Goal: Check status: Check status

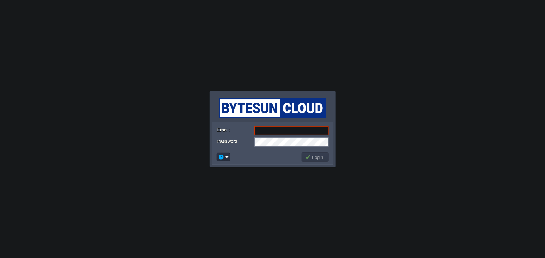
type input "jigar@pmexperts.in"
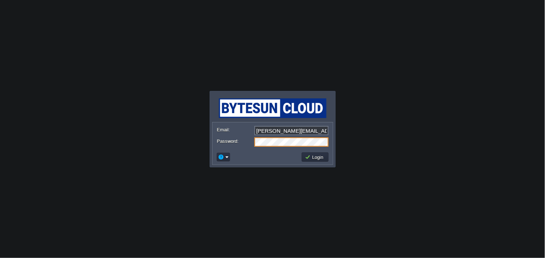
click at [267, 161] on td at bounding box center [258, 157] width 85 height 11
click at [313, 158] on button "Login" at bounding box center [315, 157] width 21 height 6
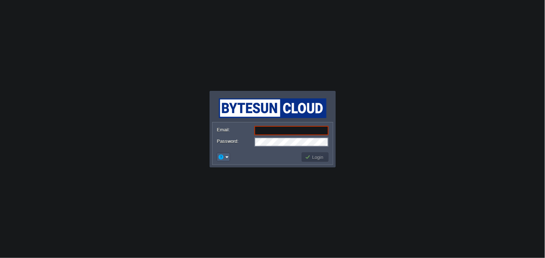
click at [226, 158] on em at bounding box center [223, 157] width 11 height 6
click at [243, 157] on td at bounding box center [258, 157] width 85 height 11
click at [266, 128] on input "Email:" at bounding box center [292, 130] width 74 height 9
click at [279, 130] on input "Email:" at bounding box center [292, 130] width 74 height 9
type input "jigar@pmexperts.in"
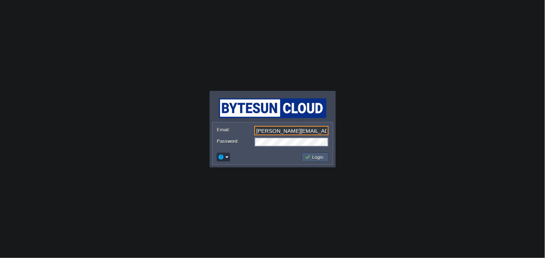
click at [311, 157] on button "Login" at bounding box center [315, 157] width 21 height 6
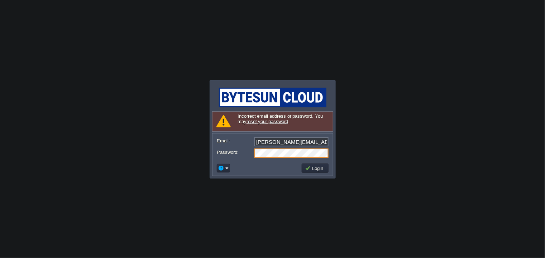
click at [268, 122] on link "reset your password" at bounding box center [268, 121] width 42 height 5
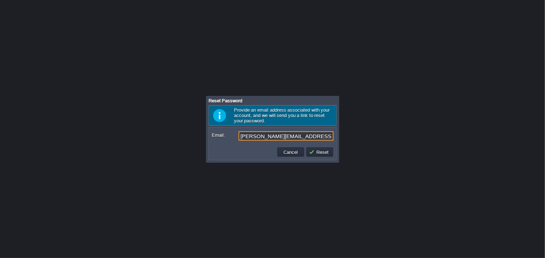
drag, startPoint x: 292, startPoint y: 136, endPoint x: 178, endPoint y: 129, distance: 114.2
click at [178, 129] on body "Application Platform v.8.10.2 Signing in... Required Field Incorrect email addr…" at bounding box center [272, 129] width 545 height 258
type input "mcc.jigar@gmail.com"
click at [326, 155] on button "Reset" at bounding box center [320, 152] width 22 height 6
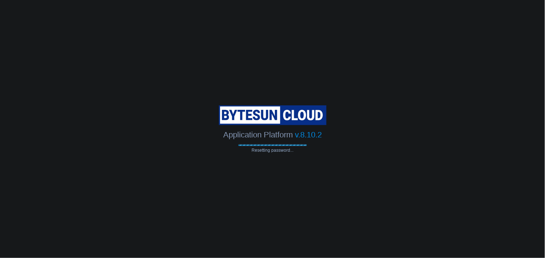
type input "mcc.jigar@gmail.com"
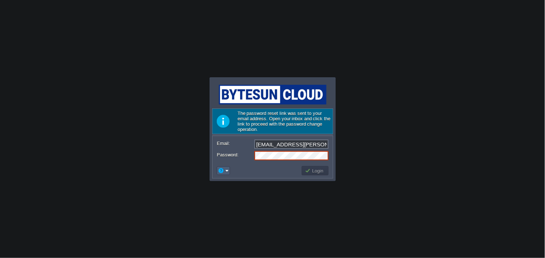
click at [226, 170] on em at bounding box center [223, 171] width 11 height 6
click at [240, 183] on span "Reset Password" at bounding box center [245, 180] width 34 height 5
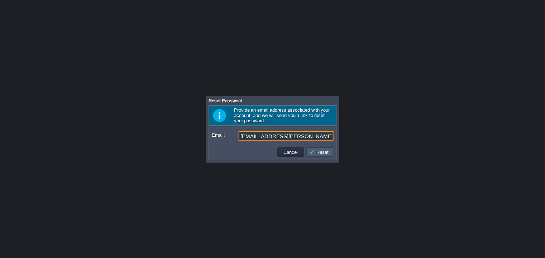
click at [324, 153] on button "Reset" at bounding box center [320, 152] width 22 height 6
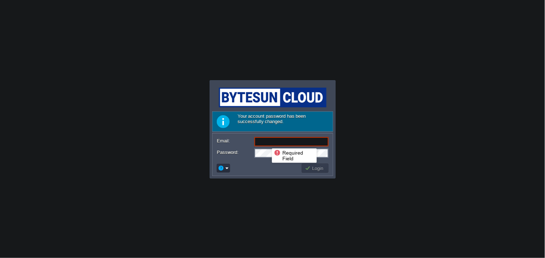
click at [268, 141] on input "Email:" at bounding box center [292, 141] width 74 height 9
type input "[EMAIL_ADDRESS][PERSON_NAME][DOMAIN_NAME]"
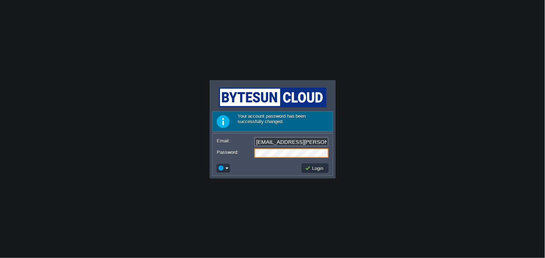
click at [397, 163] on body "Application Platform v.8.10.2 Required Field Your account password has been suc…" at bounding box center [272, 129] width 545 height 258
click at [316, 168] on button "Login" at bounding box center [315, 168] width 21 height 6
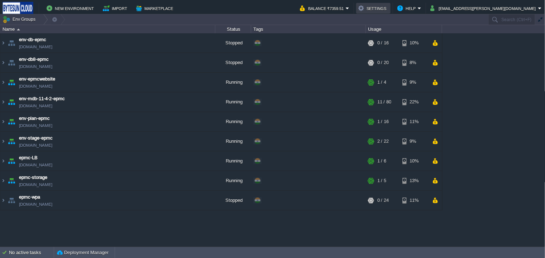
click at [389, 8] on button "Settings" at bounding box center [373, 8] width 30 height 9
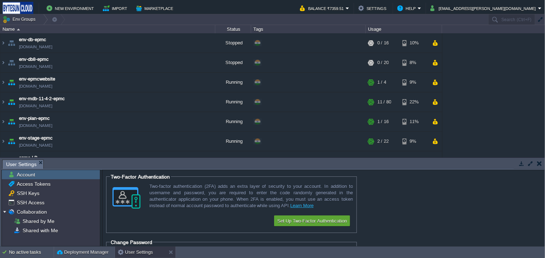
click at [541, 163] on button "button" at bounding box center [539, 164] width 5 height 6
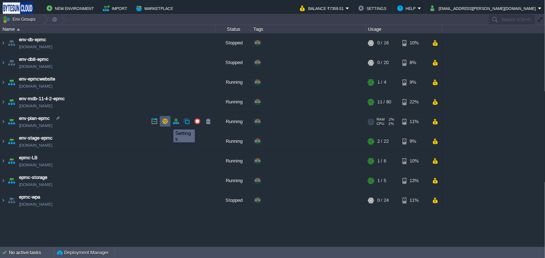
click at [165, 123] on button "button" at bounding box center [165, 121] width 6 height 6
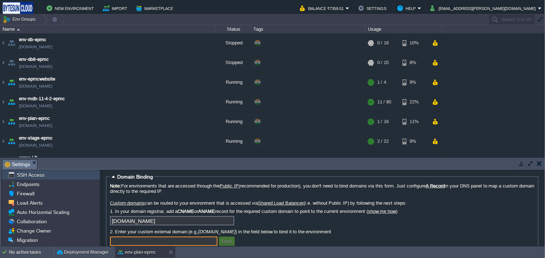
scroll to position [35, 0]
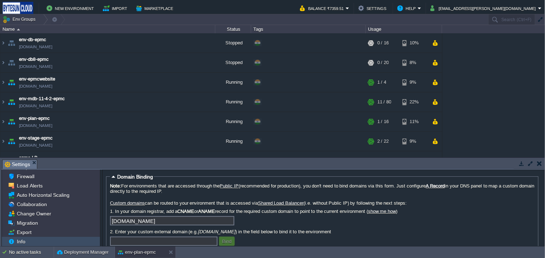
click at [40, 241] on div "Info" at bounding box center [51, 241] width 98 height 9
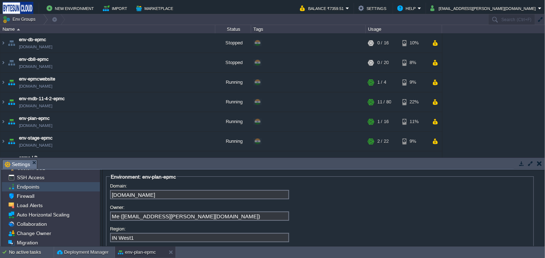
scroll to position [0, 0]
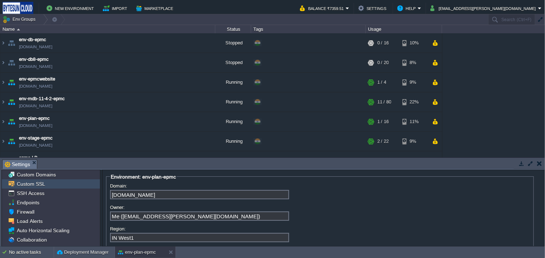
click at [51, 186] on div "Custom SSL" at bounding box center [51, 184] width 98 height 9
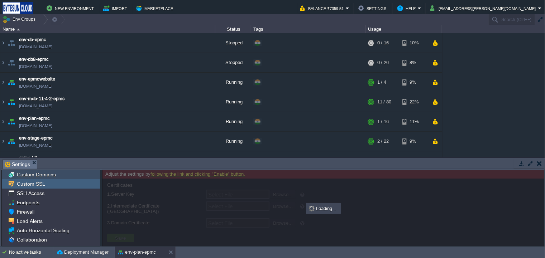
click at [54, 176] on span "Custom Domains" at bounding box center [36, 175] width 42 height 6
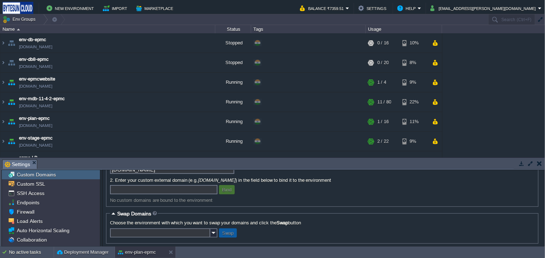
scroll to position [57, 0]
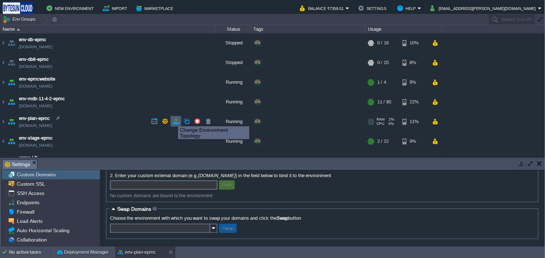
click at [176, 120] on button "button" at bounding box center [176, 121] width 6 height 6
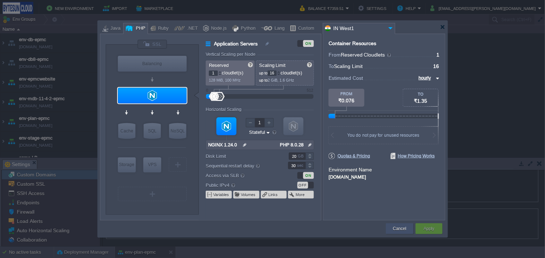
click at [402, 229] on button "Cancel" at bounding box center [399, 228] width 13 height 7
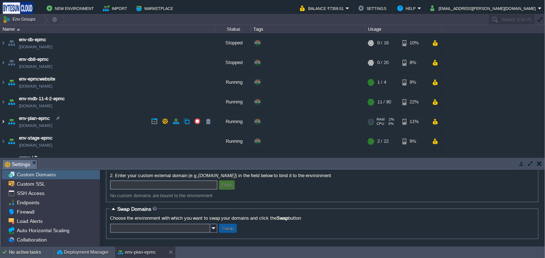
click at [3, 120] on img at bounding box center [3, 121] width 6 height 19
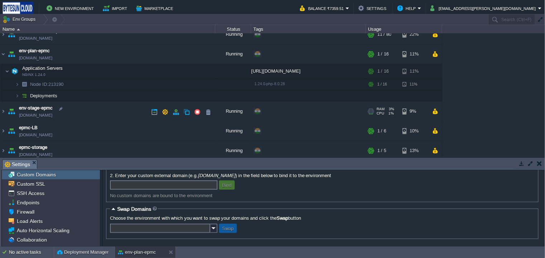
scroll to position [72, 0]
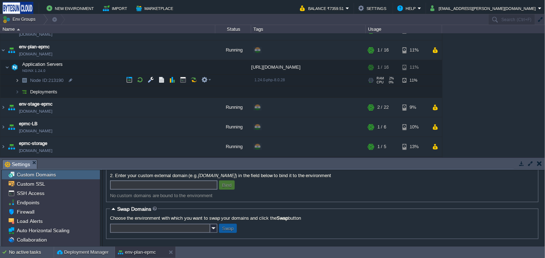
click at [17, 80] on img at bounding box center [17, 80] width 4 height 11
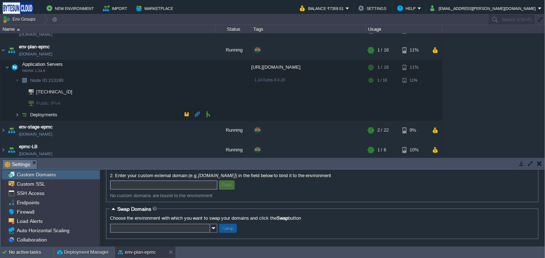
click at [17, 113] on img at bounding box center [17, 114] width 4 height 11
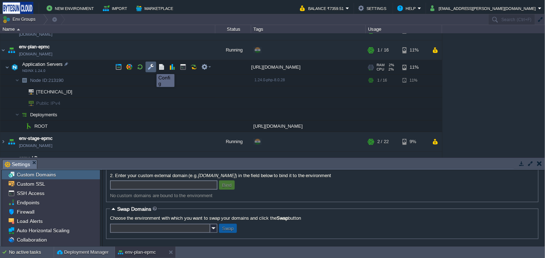
click at [151, 68] on button "button" at bounding box center [151, 67] width 6 height 6
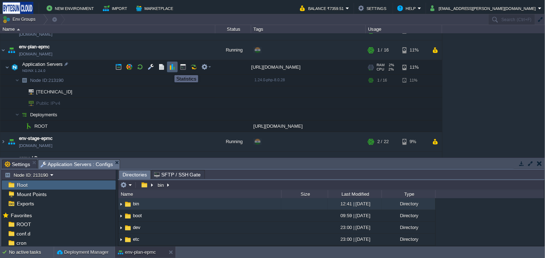
click at [170, 69] on button "button" at bounding box center [172, 67] width 6 height 6
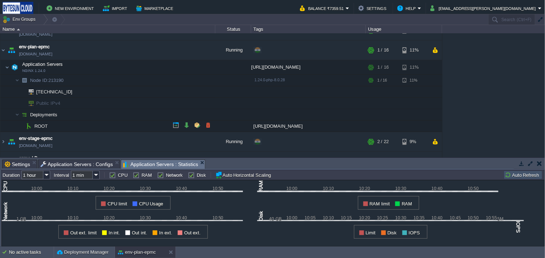
drag, startPoint x: 278, startPoint y: 159, endPoint x: 277, endPoint y: 120, distance: 39.4
click at [277, 120] on div "Env Groups Search (Ctrl+F) auto-gen Name Status Tags Usage env-db-epmc env-db-e…" at bounding box center [273, 130] width 546 height 233
click at [434, 52] on button "button" at bounding box center [435, 50] width 6 height 6
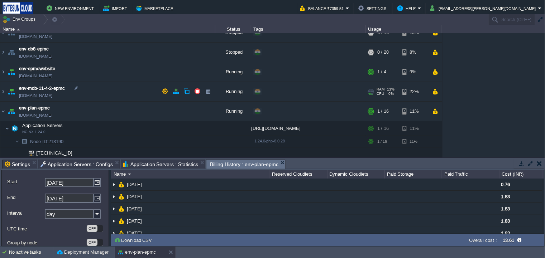
scroll to position [0, 0]
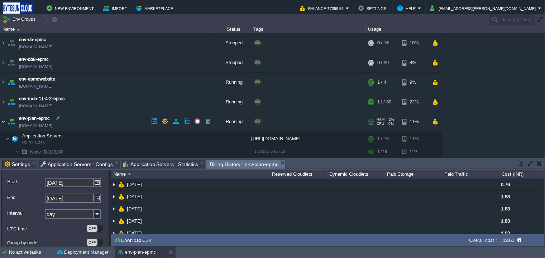
click at [4, 121] on img at bounding box center [3, 121] width 6 height 19
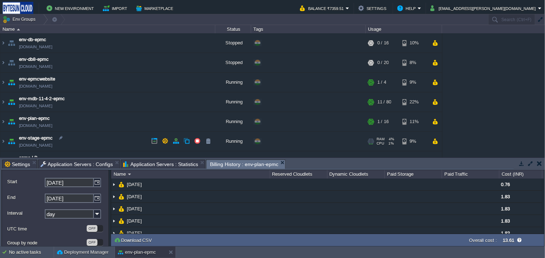
scroll to position [52, 0]
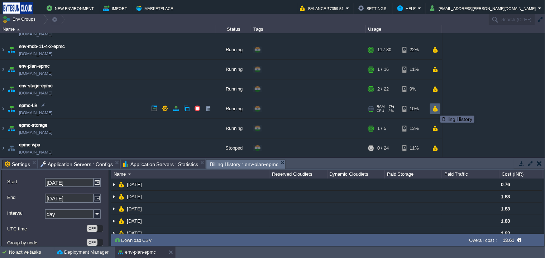
click at [436, 109] on button "button" at bounding box center [435, 109] width 6 height 6
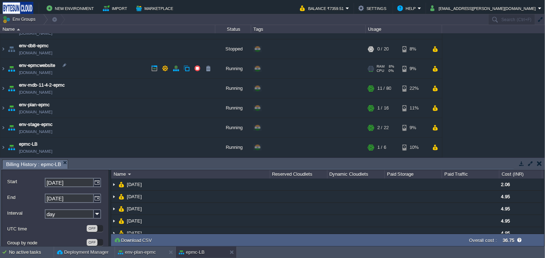
scroll to position [0, 0]
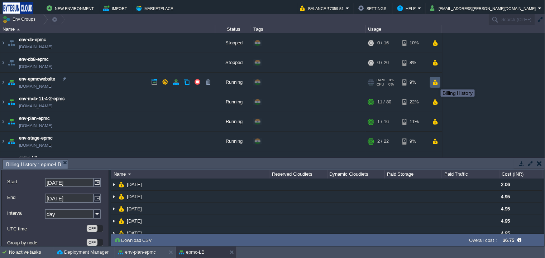
click at [436, 83] on button "button" at bounding box center [435, 82] width 6 height 6
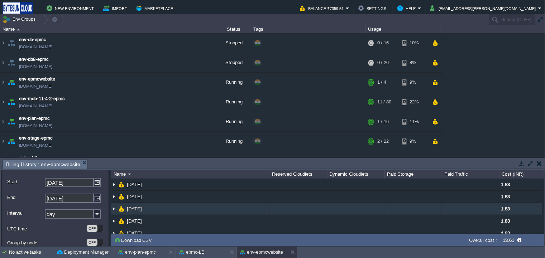
scroll to position [44, 0]
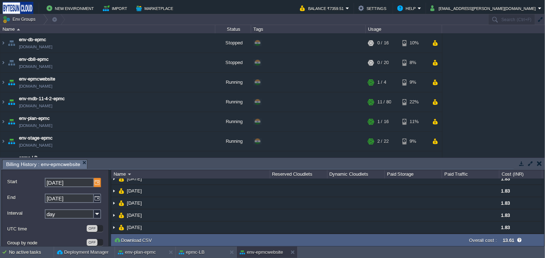
click at [99, 184] on img at bounding box center [97, 182] width 7 height 9
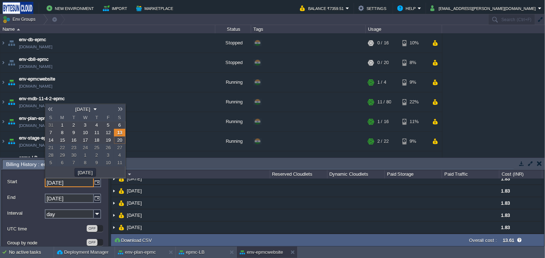
click at [65, 124] on link "1" at bounding box center [62, 126] width 11 height 8
type input "[DATE]"
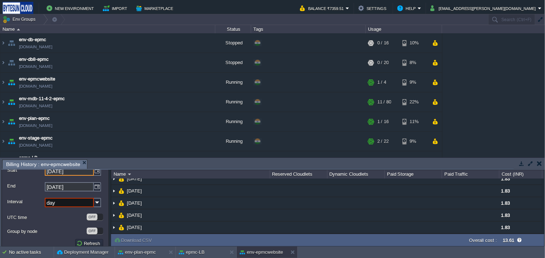
scroll to position [18, 0]
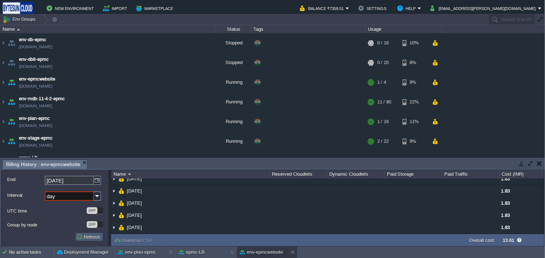
click at [84, 237] on button "Refresh" at bounding box center [89, 237] width 26 height 6
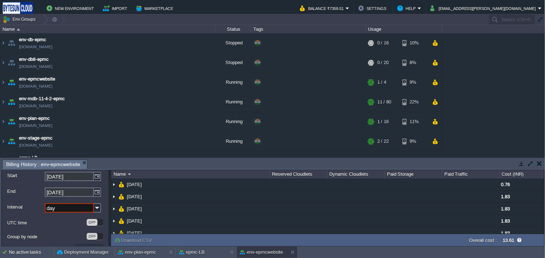
scroll to position [0, 0]
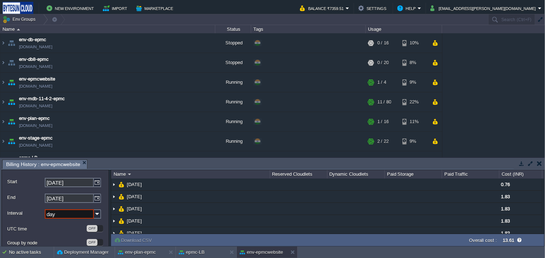
click at [56, 229] on label "UTC time" at bounding box center [46, 229] width 79 height 8
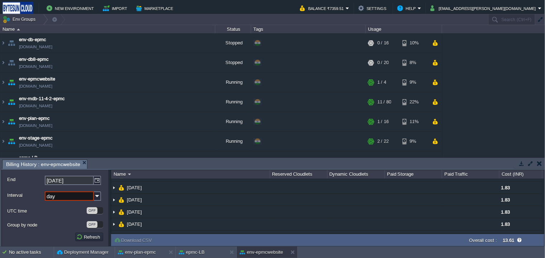
scroll to position [44, 0]
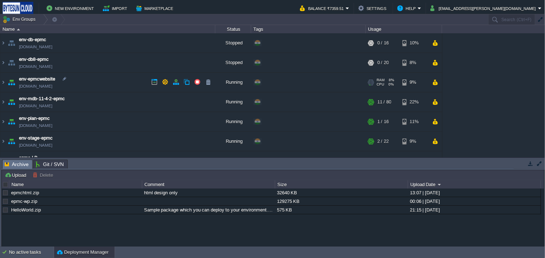
click at [45, 81] on span "env-epmcwebsite" at bounding box center [37, 79] width 36 height 7
click at [436, 83] on button "button" at bounding box center [435, 82] width 6 height 6
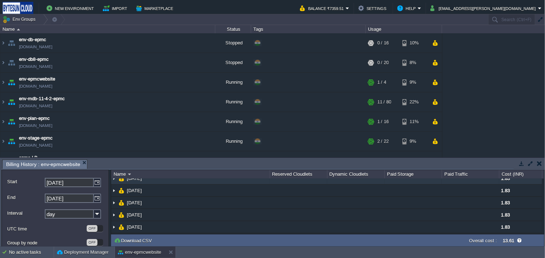
scroll to position [43, 0]
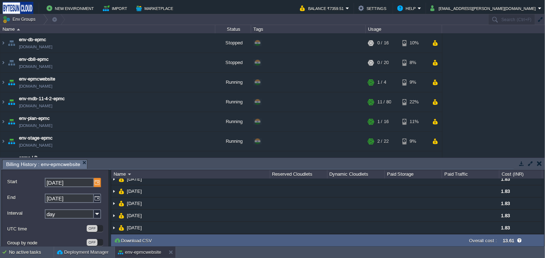
click at [96, 182] on img at bounding box center [97, 182] width 7 height 9
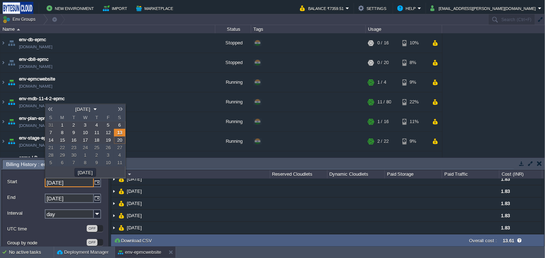
click at [65, 125] on link "1" at bounding box center [62, 126] width 11 height 8
type input "[DATE]"
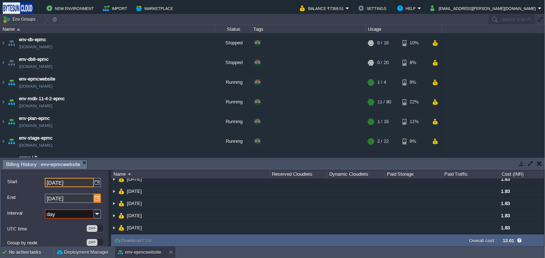
click at [96, 198] on img at bounding box center [97, 198] width 7 height 9
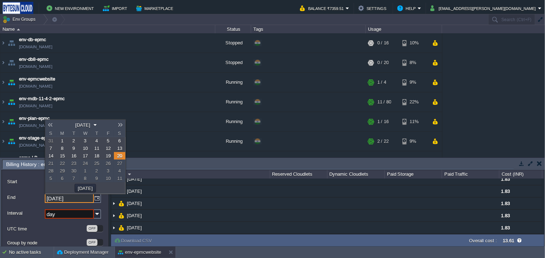
click at [121, 143] on link "6" at bounding box center [119, 141] width 11 height 8
type input "[DATE]"
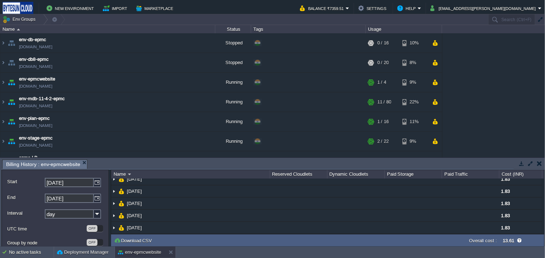
click at [60, 234] on div "UTC time OFF" at bounding box center [55, 229] width 96 height 13
click at [84, 237] on button "Refresh" at bounding box center [89, 237] width 26 height 6
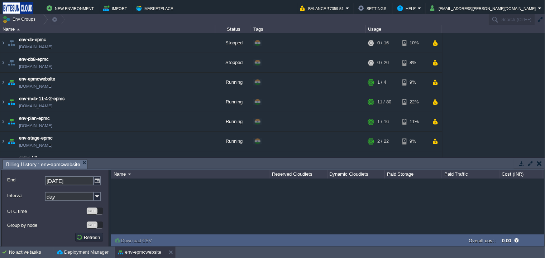
scroll to position [0, 0]
click at [92, 217] on input "day" at bounding box center [69, 214] width 49 height 9
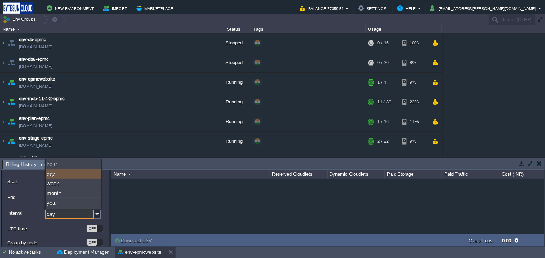
click at [90, 216] on input "day" at bounding box center [69, 214] width 49 height 9
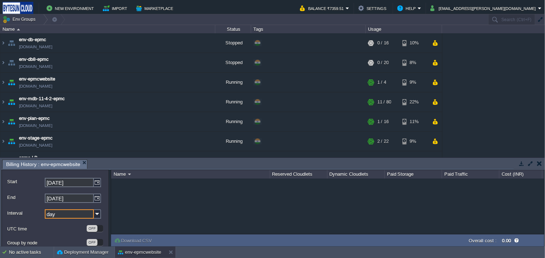
click at [68, 228] on label "UTC time" at bounding box center [46, 229] width 79 height 8
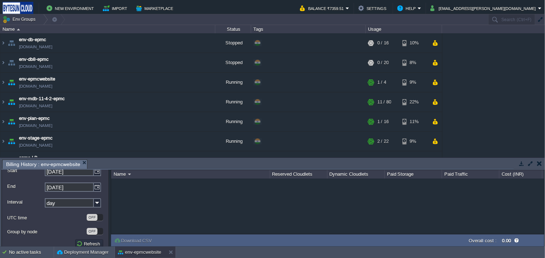
scroll to position [18, 0]
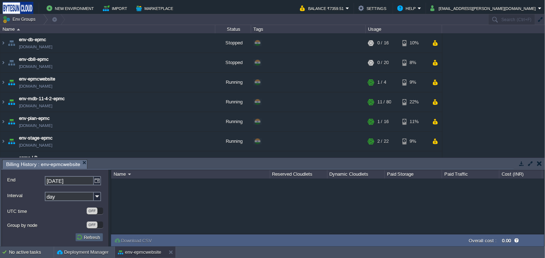
click at [89, 238] on button "Refresh" at bounding box center [89, 237] width 26 height 6
click at [487, 198] on div "NaN.00" at bounding box center [327, 207] width 433 height 56
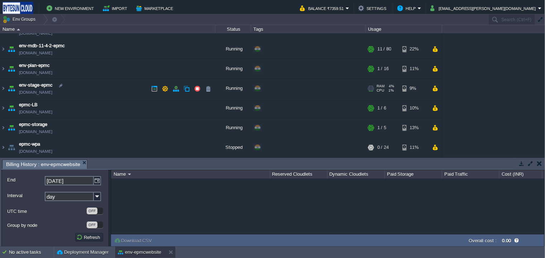
scroll to position [0, 0]
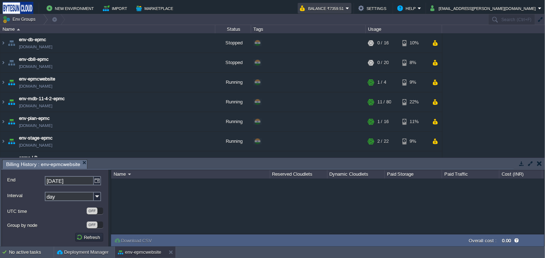
click at [346, 9] on button "Balance ₹7359.51" at bounding box center [323, 8] width 46 height 9
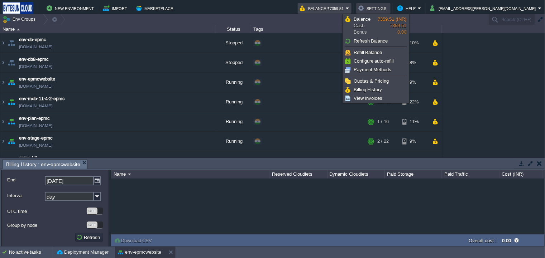
click at [389, 9] on button "Settings" at bounding box center [373, 8] width 30 height 9
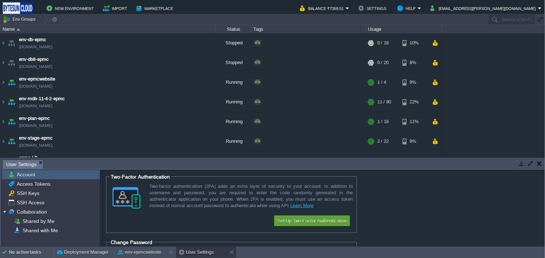
click at [540, 165] on button "button" at bounding box center [539, 164] width 5 height 6
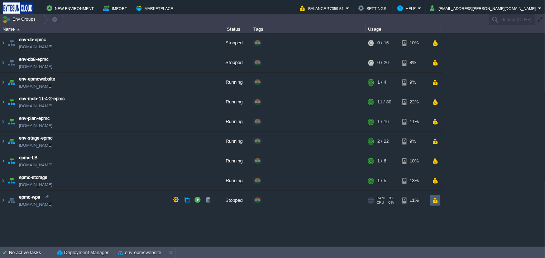
click at [436, 199] on button "button" at bounding box center [435, 201] width 6 height 6
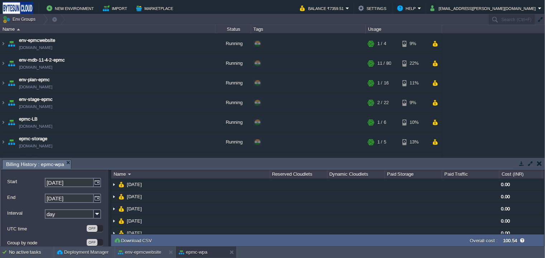
scroll to position [52, 0]
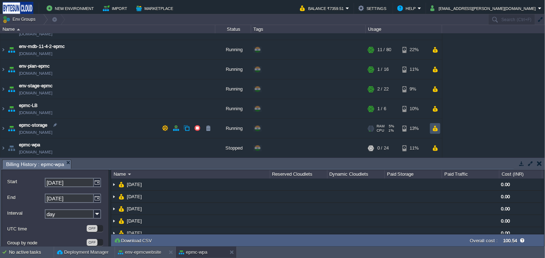
click at [436, 127] on button "button" at bounding box center [435, 128] width 6 height 6
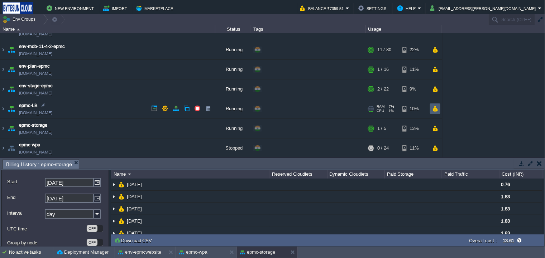
click at [436, 109] on button "button" at bounding box center [435, 109] width 6 height 6
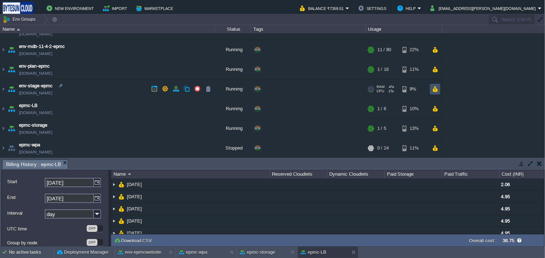
click at [437, 91] on button "button" at bounding box center [435, 89] width 6 height 6
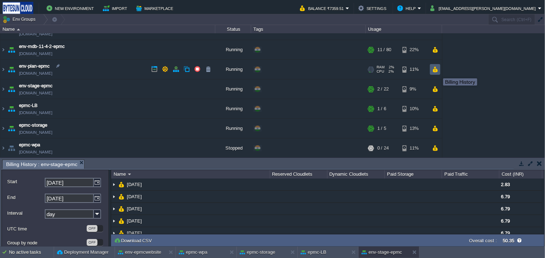
click at [438, 72] on button "button" at bounding box center [435, 69] width 6 height 6
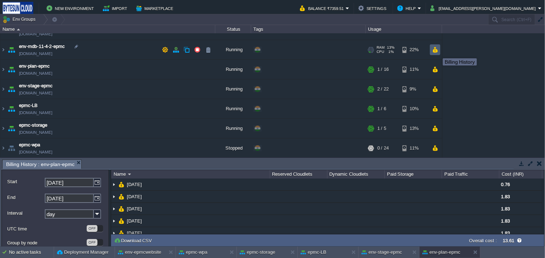
click at [438, 52] on button "button" at bounding box center [435, 50] width 6 height 6
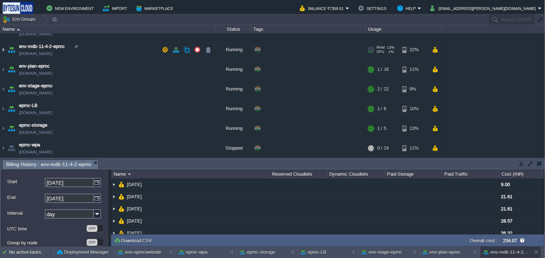
click at [3, 49] on img at bounding box center [3, 49] width 6 height 19
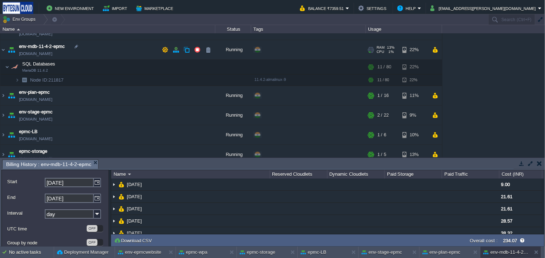
scroll to position [0, 0]
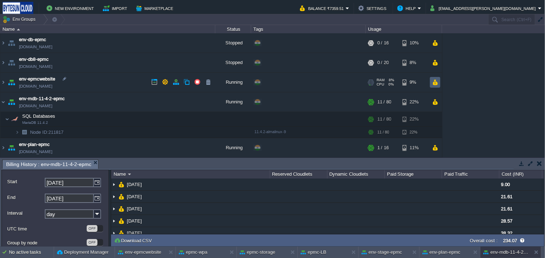
click at [439, 82] on td at bounding box center [435, 82] width 10 height 11
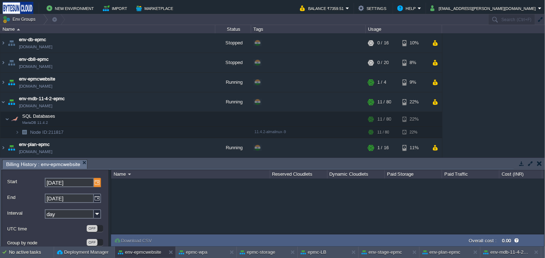
click at [98, 181] on img at bounding box center [97, 182] width 7 height 9
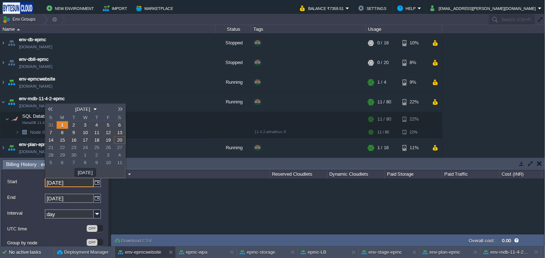
click at [117, 135] on span "13" at bounding box center [119, 132] width 5 height 5
type input "[DATE]"
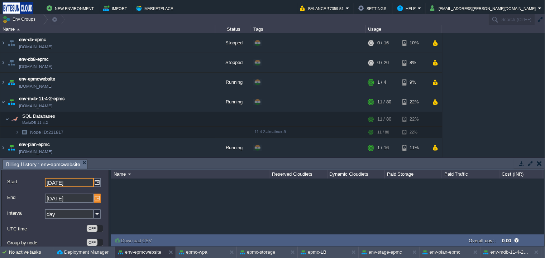
click at [98, 195] on img at bounding box center [97, 198] width 7 height 9
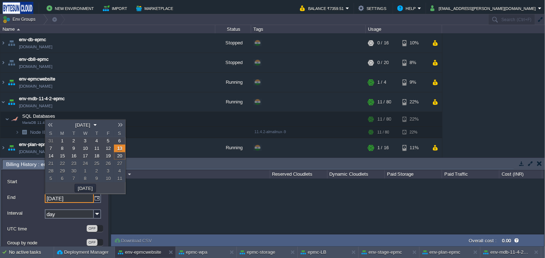
click at [108, 157] on span "19" at bounding box center [108, 155] width 5 height 5
type input "[DATE]"
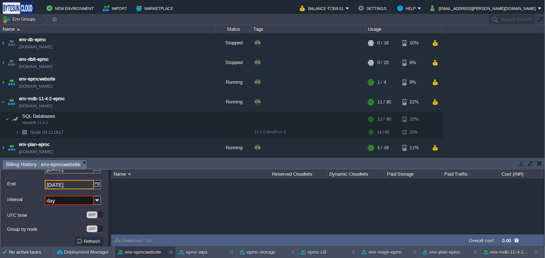
scroll to position [18, 0]
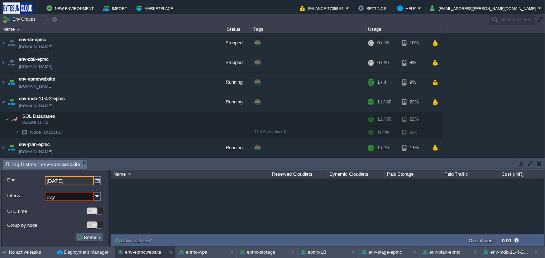
click at [89, 238] on button "Refresh" at bounding box center [89, 237] width 26 height 6
click at [90, 238] on button "Refresh" at bounding box center [89, 237] width 26 height 6
click at [90, 239] on button "Refresh" at bounding box center [89, 237] width 26 height 6
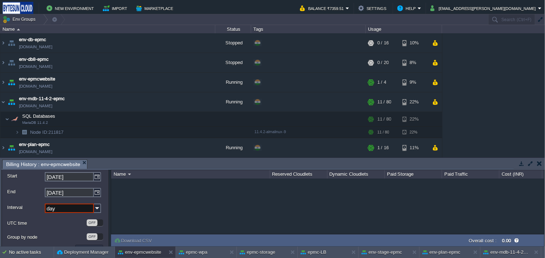
scroll to position [0, 0]
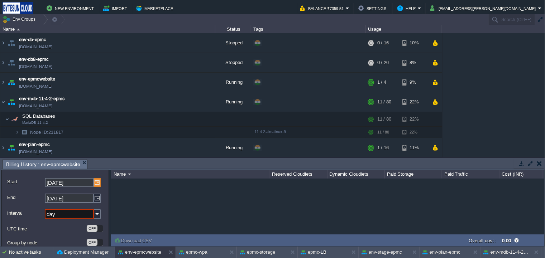
click at [96, 184] on img at bounding box center [97, 182] width 7 height 9
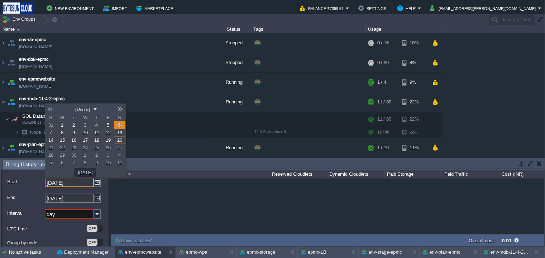
click at [119, 133] on span "13" at bounding box center [119, 132] width 5 height 5
type input "[DATE]"
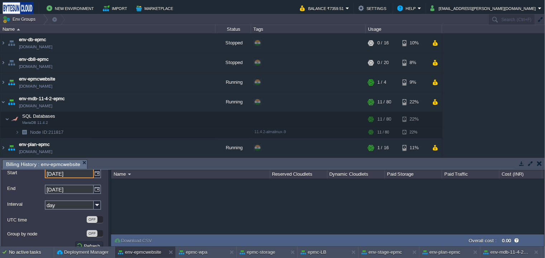
scroll to position [18, 0]
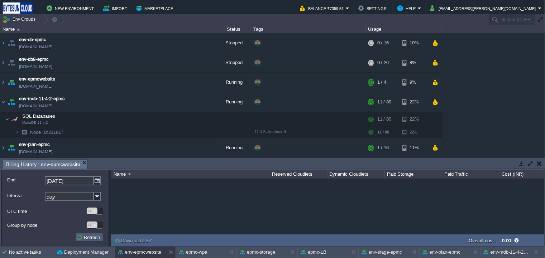
click at [86, 239] on button "Refresh" at bounding box center [89, 237] width 26 height 6
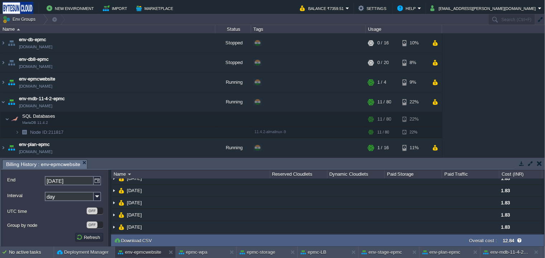
scroll to position [0, 0]
click at [98, 179] on img at bounding box center [97, 180] width 7 height 9
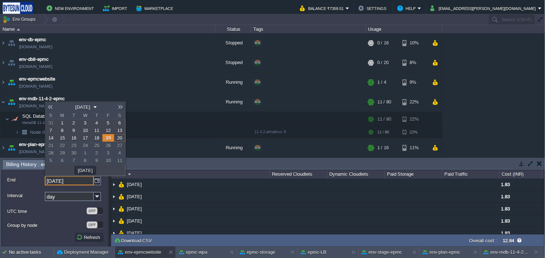
click at [120, 139] on span "20" at bounding box center [119, 138] width 5 height 5
type input "[DATE]"
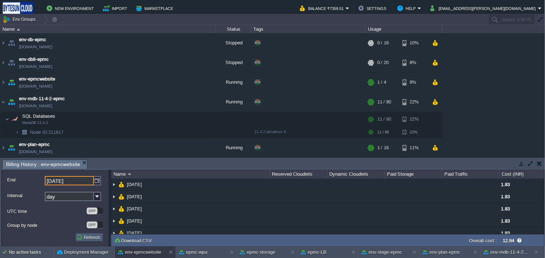
click at [91, 238] on button "Refresh" at bounding box center [89, 237] width 26 height 6
click at [439, 64] on td at bounding box center [435, 62] width 10 height 11
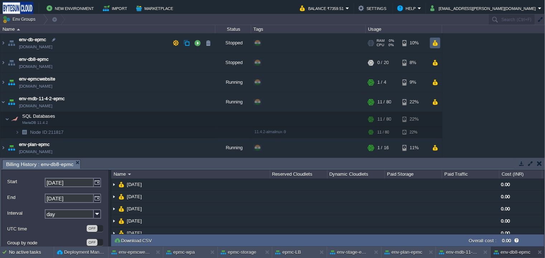
click at [438, 47] on td at bounding box center [435, 43] width 10 height 11
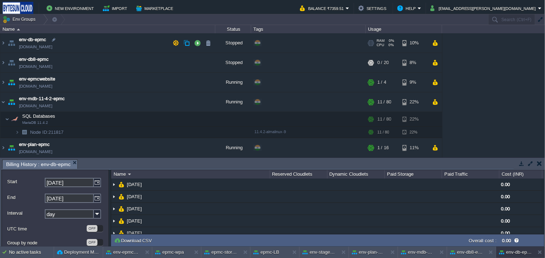
click at [436, 37] on div "RAM 0% CPU 0% 0 / 16 10%" at bounding box center [404, 42] width 76 height 19
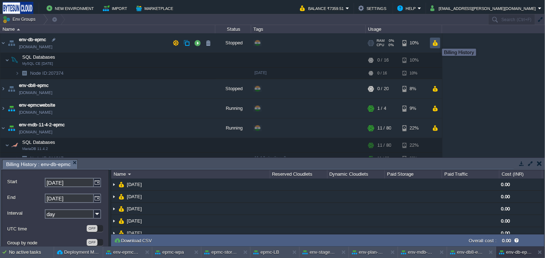
click at [437, 42] on button "button" at bounding box center [435, 43] width 6 height 6
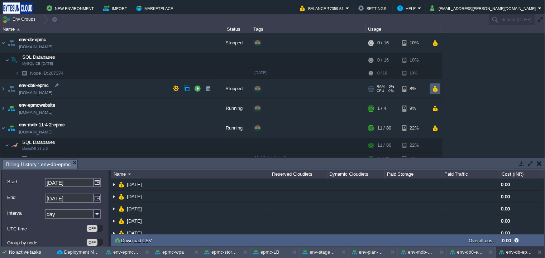
click at [437, 86] on button "button" at bounding box center [435, 89] width 6 height 6
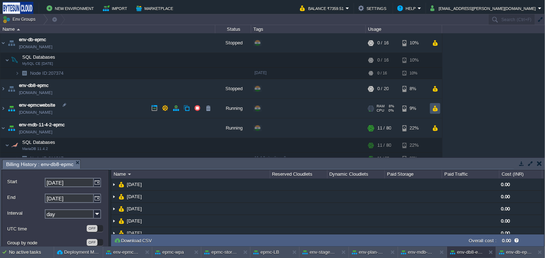
click at [436, 110] on button "button" at bounding box center [435, 108] width 6 height 6
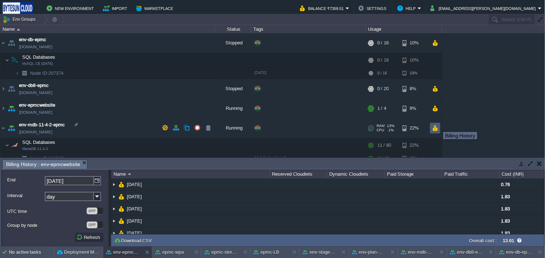
click at [438, 126] on button "button" at bounding box center [435, 128] width 6 height 6
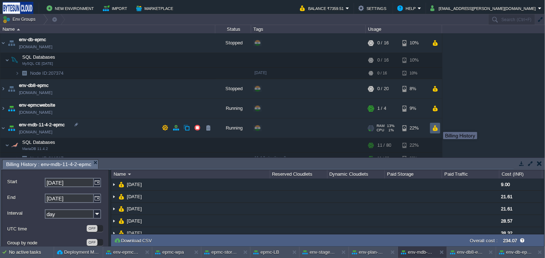
scroll to position [72, 0]
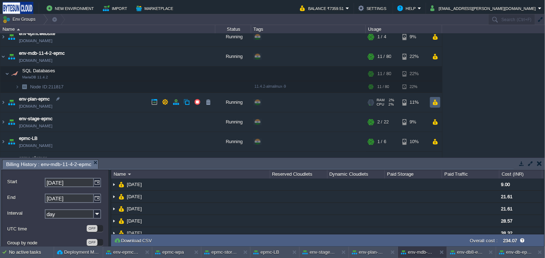
click at [435, 102] on button "button" at bounding box center [435, 102] width 6 height 6
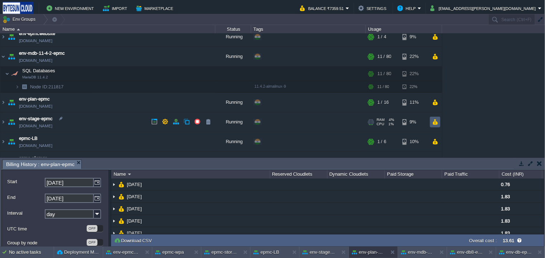
click at [438, 121] on button "button" at bounding box center [435, 122] width 6 height 6
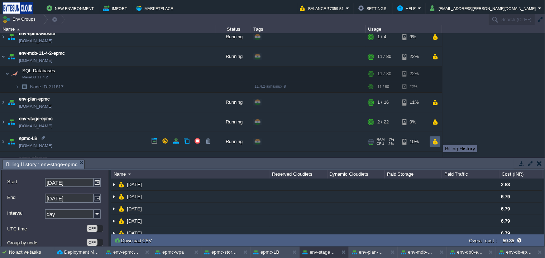
click at [438, 141] on button "button" at bounding box center [435, 142] width 6 height 6
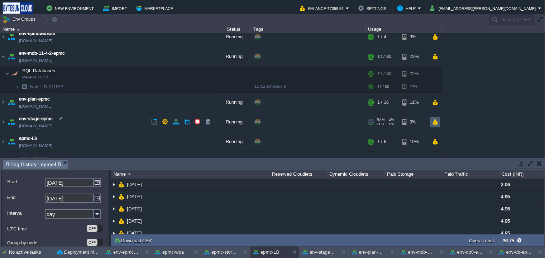
click at [434, 122] on button "button" at bounding box center [435, 122] width 6 height 6
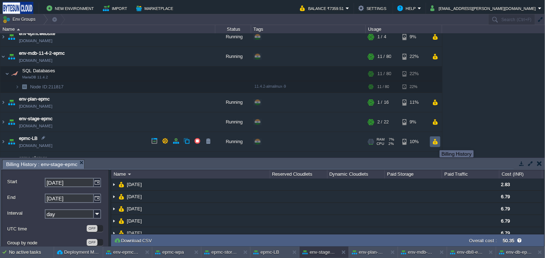
click at [436, 142] on button "button" at bounding box center [435, 142] width 6 height 6
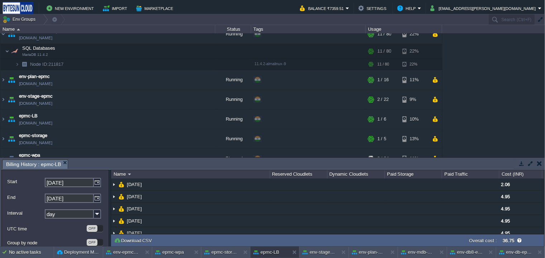
scroll to position [104, 0]
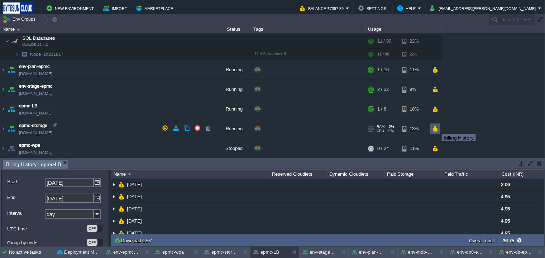
click at [437, 128] on button "button" at bounding box center [435, 129] width 6 height 6
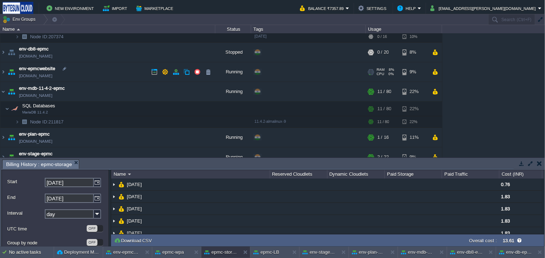
scroll to position [0, 0]
